Goal: Check status: Check status

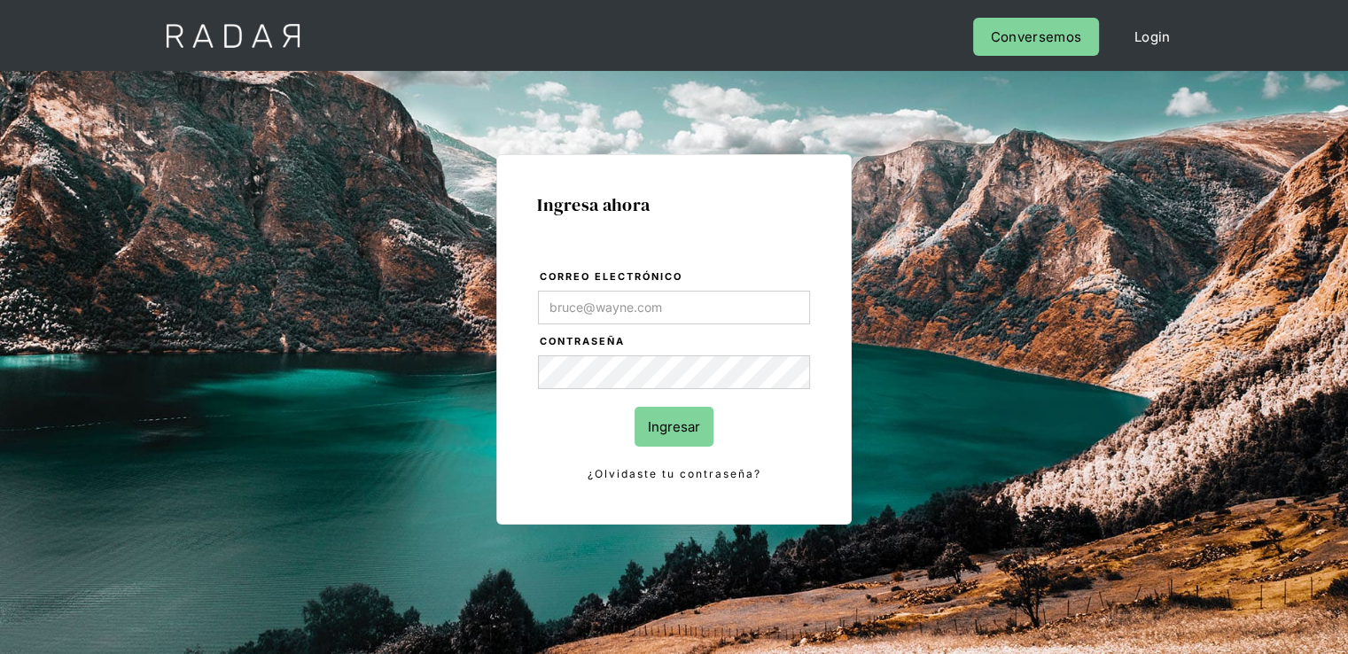
type input "[PERSON_NAME][EMAIL_ADDRESS][PERSON_NAME][DOMAIN_NAME]"
click at [659, 430] on input "Ingresar" at bounding box center [673, 427] width 79 height 40
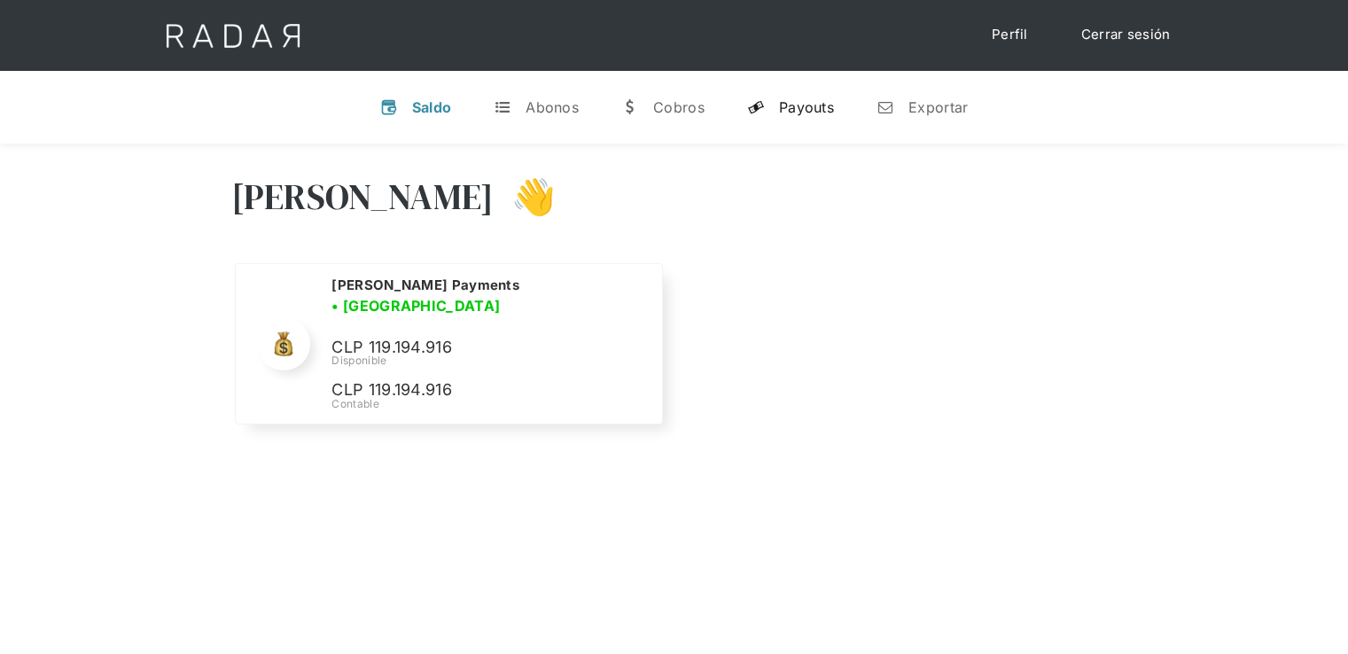
click at [758, 97] on link "y Payouts" at bounding box center [790, 107] width 115 height 46
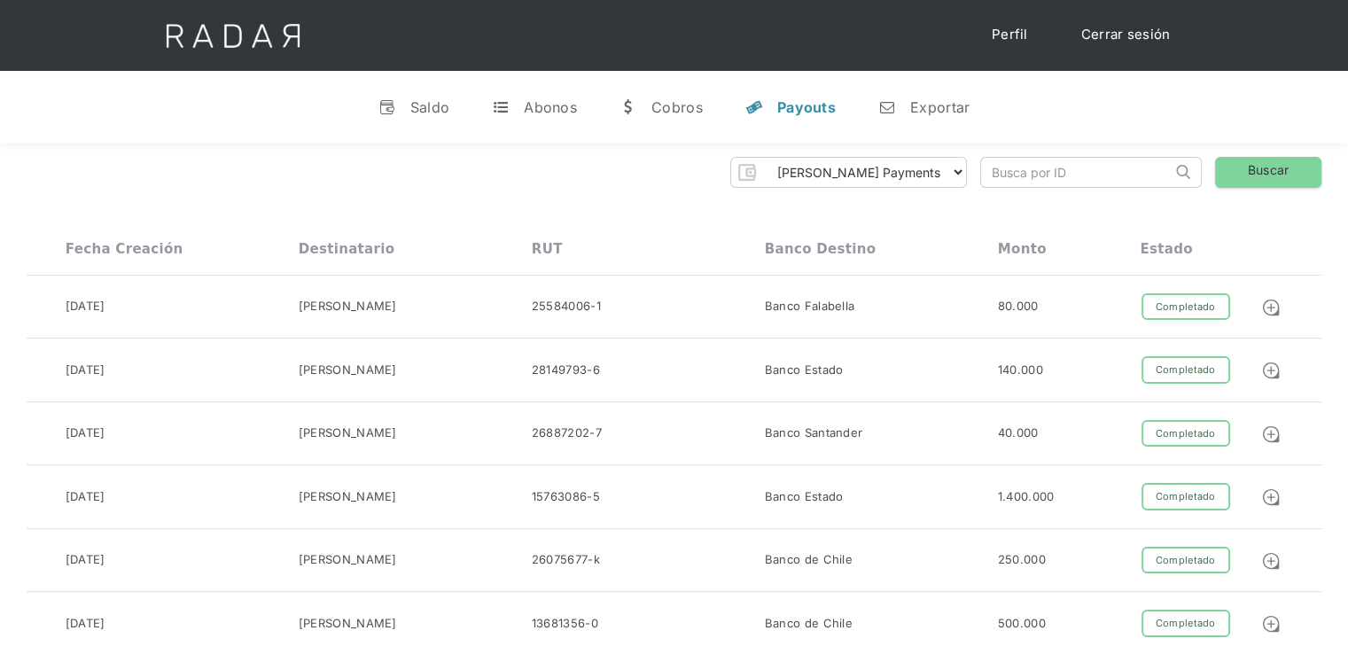
click at [1016, 171] on input "search" at bounding box center [1076, 172] width 191 height 29
paste input "11408"
type input "11408"
click at [1254, 173] on link "Buscar" at bounding box center [1268, 172] width 106 height 31
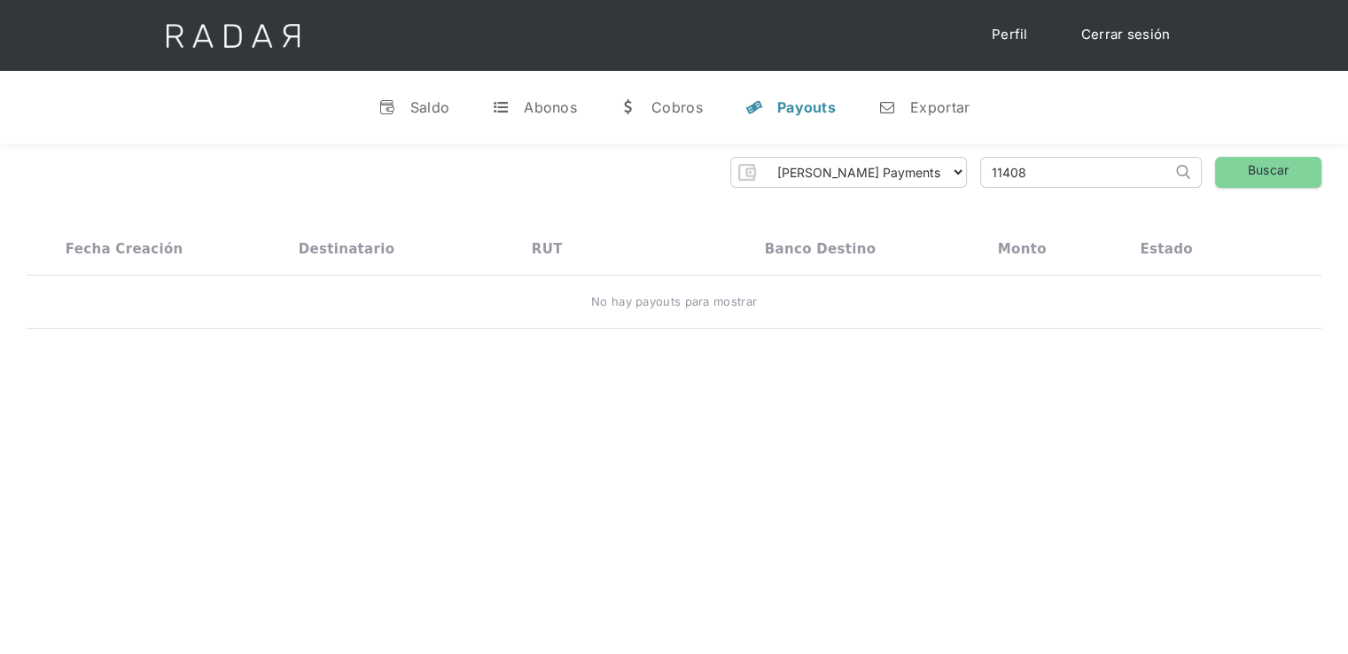
drag, startPoint x: 1021, startPoint y: 180, endPoint x: 966, endPoint y: 180, distance: 54.9
click at [966, 180] on div "Monnet Payments Thank you! Your submission has been received! Oops! Something w…" at bounding box center [674, 172] width 1295 height 31
click at [945, 221] on div "Monnet Payments Thank you! Your submission has been received! Oops! Something w…" at bounding box center [674, 243] width 1348 height 199
click at [685, 296] on div "No hay payouts para mostrar" at bounding box center [674, 302] width 166 height 18
click at [677, 89] on link "w Cobros" at bounding box center [661, 107] width 112 height 46
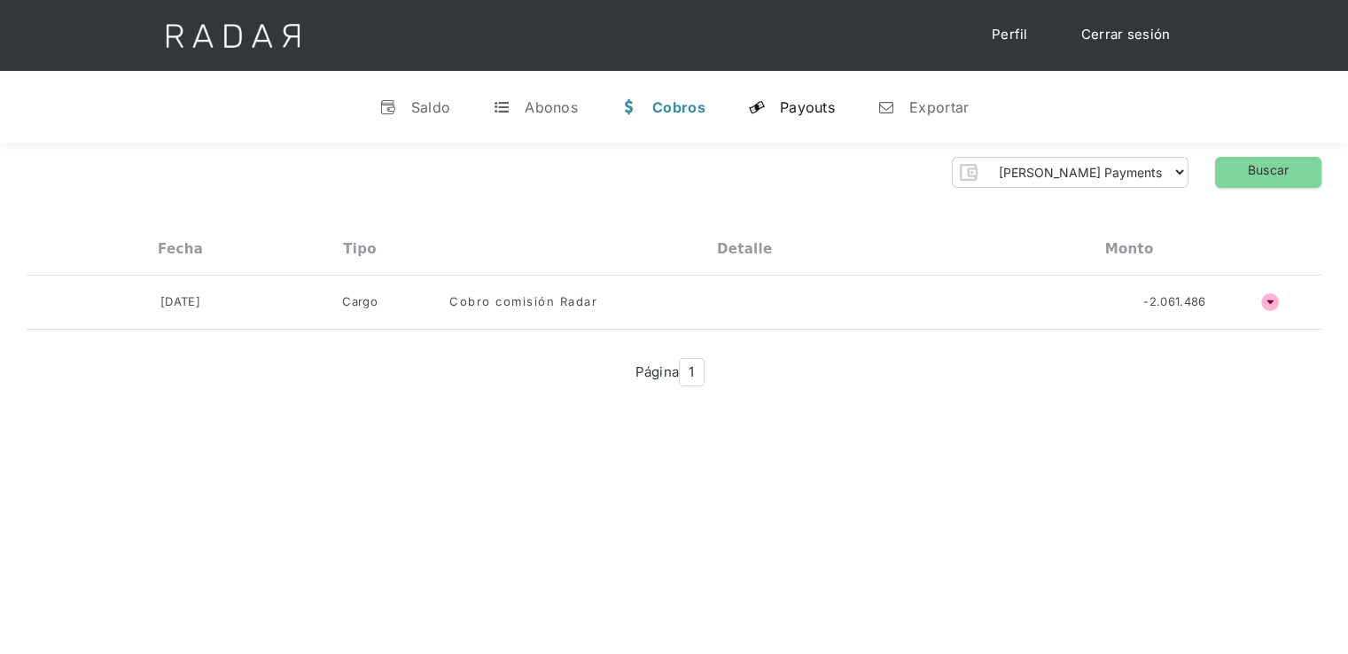
click at [809, 104] on div "Payouts" at bounding box center [807, 107] width 55 height 18
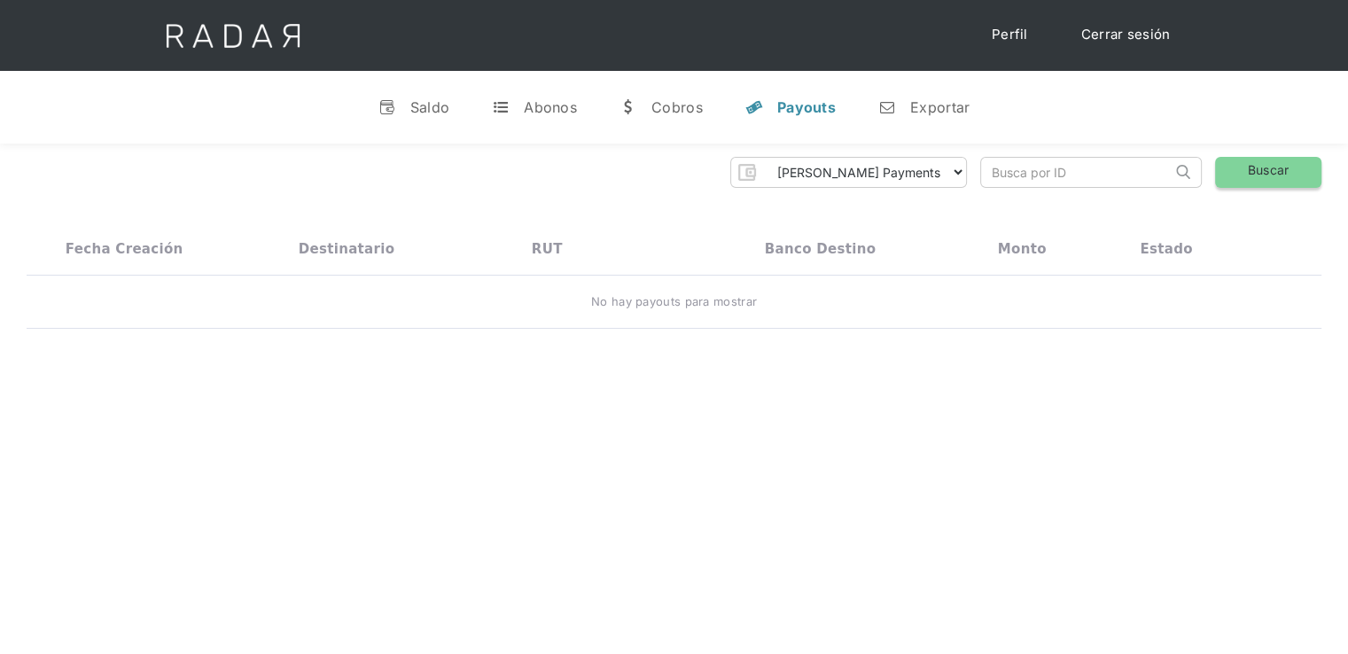
drag, startPoint x: 1275, startPoint y: 172, endPoint x: 1252, endPoint y: 180, distance: 24.4
click at [1274, 172] on link "Buscar" at bounding box center [1268, 172] width 106 height 31
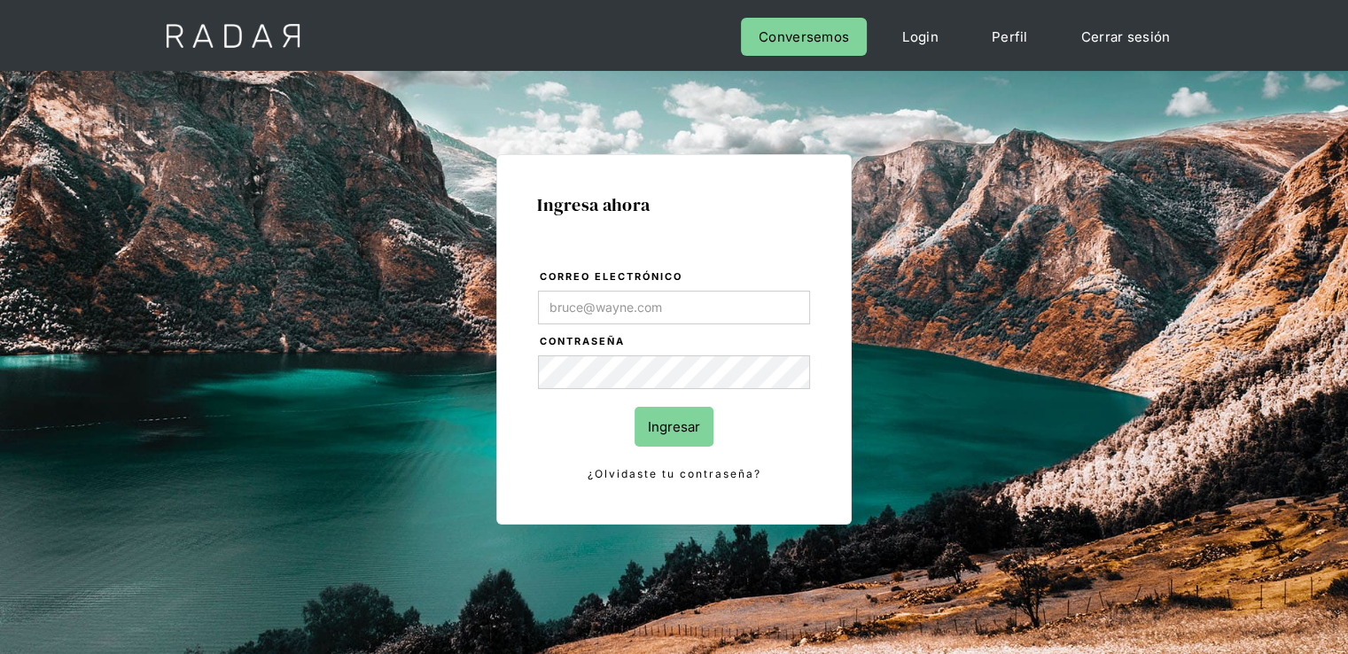
type input "[PERSON_NAME][EMAIL_ADDRESS][PERSON_NAME][DOMAIN_NAME]"
click at [677, 423] on input "Ingresar" at bounding box center [673, 427] width 79 height 40
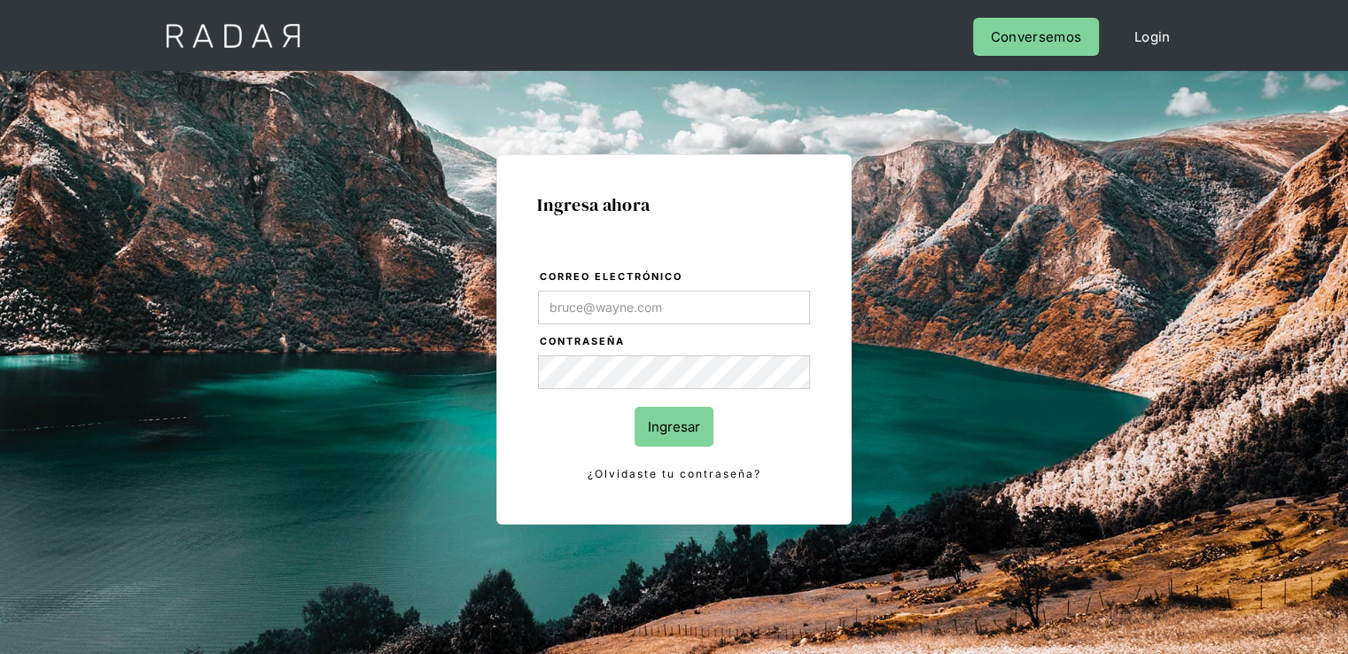
type input "[PERSON_NAME][EMAIL_ADDRESS][PERSON_NAME][DOMAIN_NAME]"
click at [681, 430] on input "Ingresar" at bounding box center [673, 427] width 79 height 40
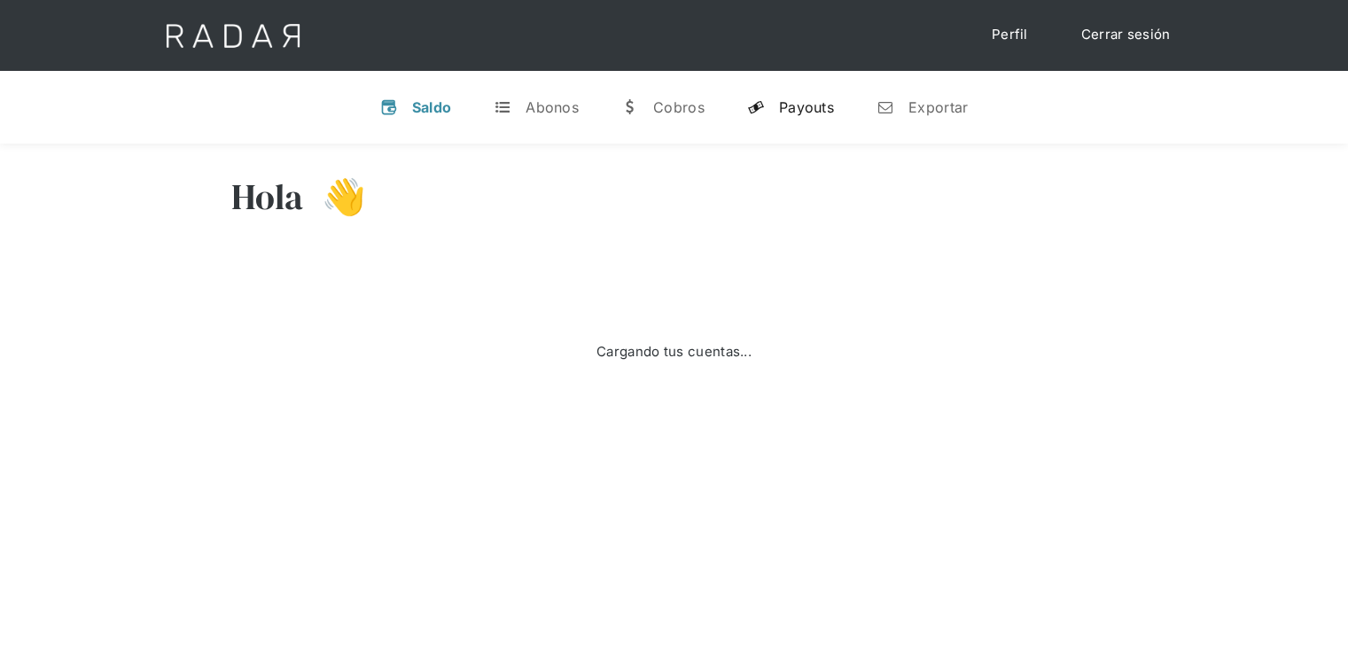
click at [779, 114] on div "Payouts" at bounding box center [806, 107] width 55 height 18
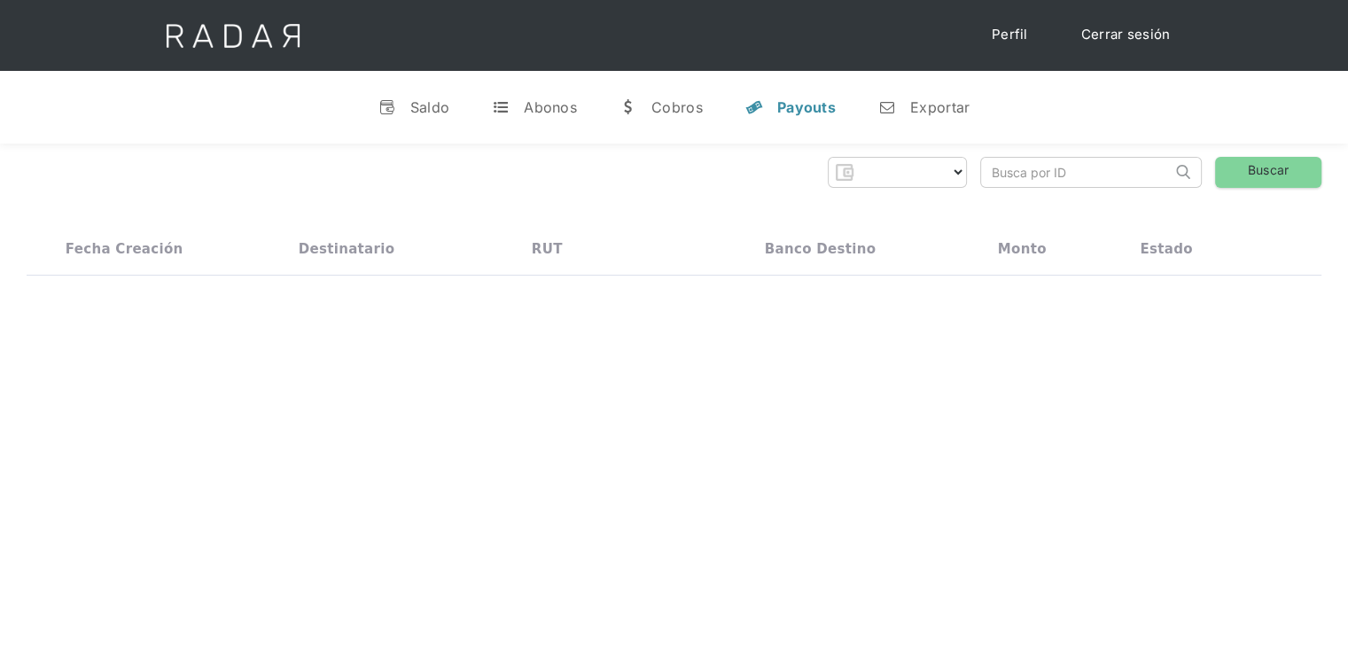
select select "monnetpayments"
click at [1277, 175] on link "Buscar" at bounding box center [1268, 172] width 106 height 31
